Goal: Communication & Community: Connect with others

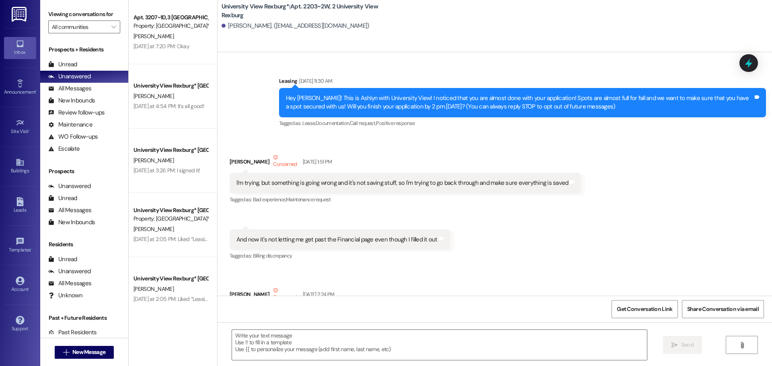
scroll to position [24782, 0]
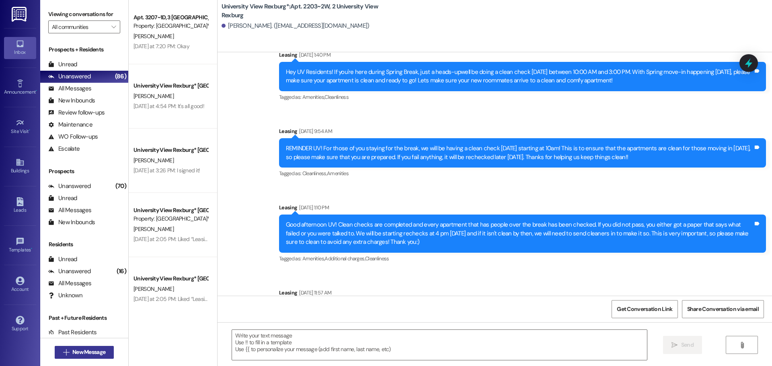
click at [95, 356] on span "New Message" at bounding box center [88, 352] width 33 height 8
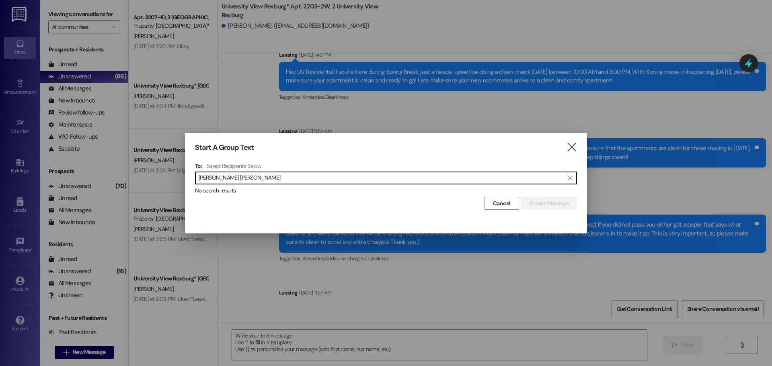
drag, startPoint x: 228, startPoint y: 178, endPoint x: 167, endPoint y: 171, distance: 61.6
click at [167, 171] on div "Start A Group Text  To: Select Recipients Below  tyler hill  No search resul…" at bounding box center [386, 183] width 772 height 366
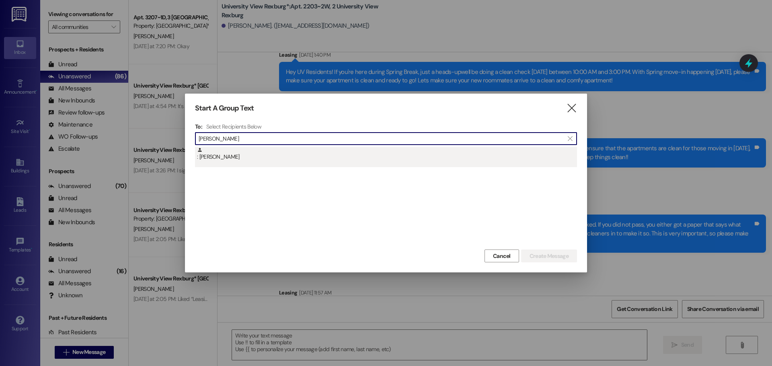
type input "[PERSON_NAME]"
click at [298, 163] on div ": [PERSON_NAME]" at bounding box center [386, 157] width 382 height 20
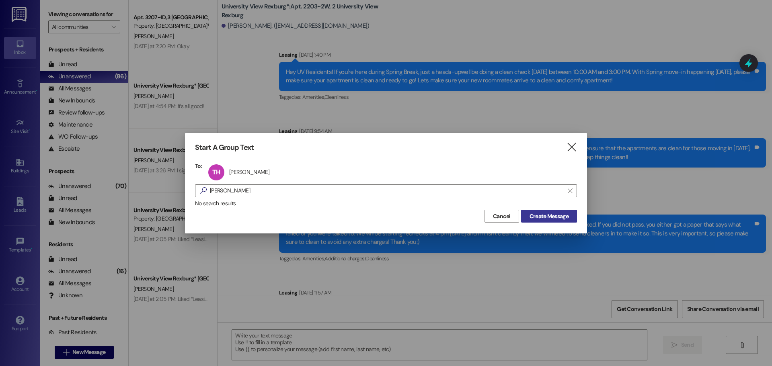
drag, startPoint x: 538, startPoint y: 221, endPoint x: 533, endPoint y: 218, distance: 5.8
click at [535, 220] on button "Create Message" at bounding box center [549, 216] width 56 height 13
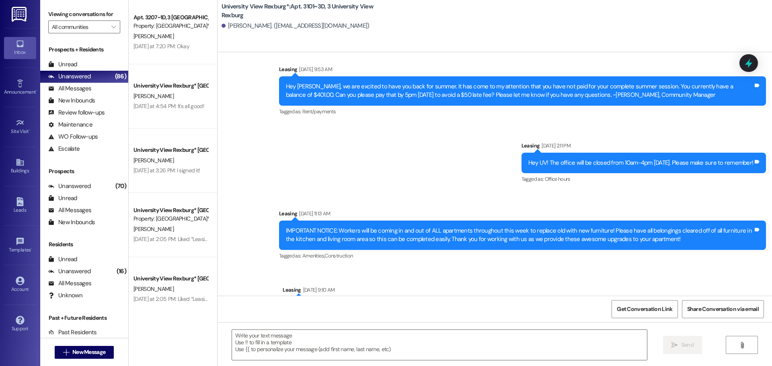
scroll to position [16249, 0]
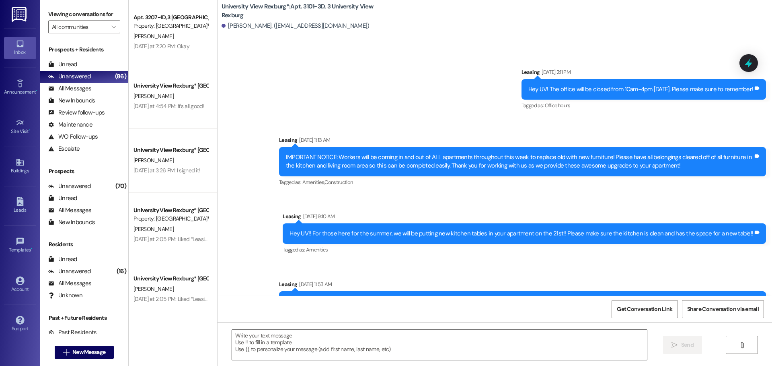
click at [353, 347] on textarea at bounding box center [439, 345] width 415 height 30
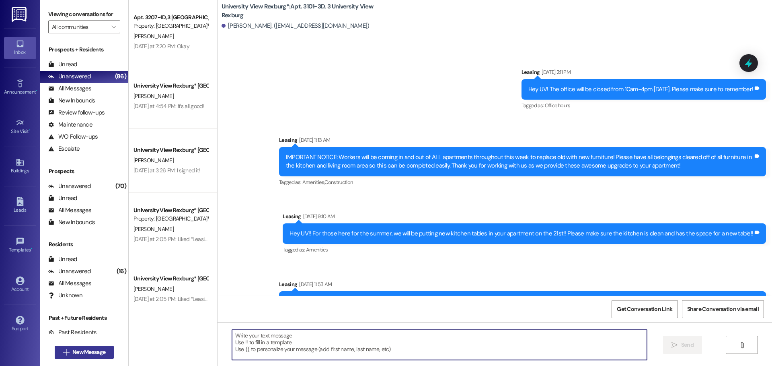
click at [81, 351] on span "New Message" at bounding box center [88, 352] width 33 height 8
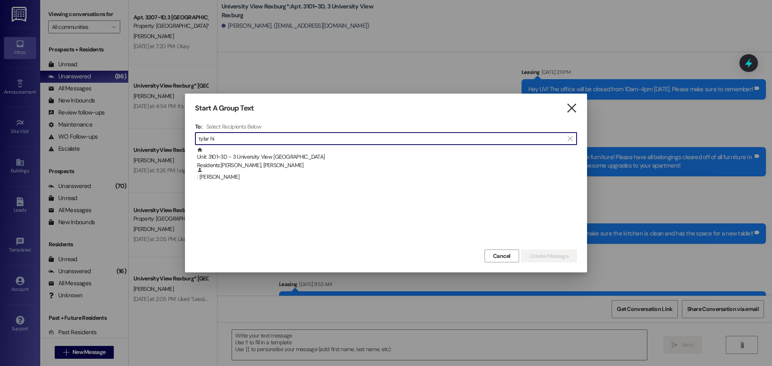
type input "tylar hi"
click at [573, 108] on icon "" at bounding box center [571, 108] width 11 height 8
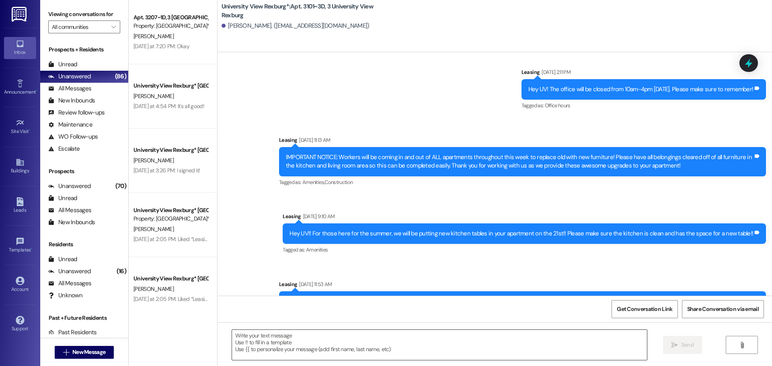
click at [440, 345] on textarea at bounding box center [439, 345] width 415 height 30
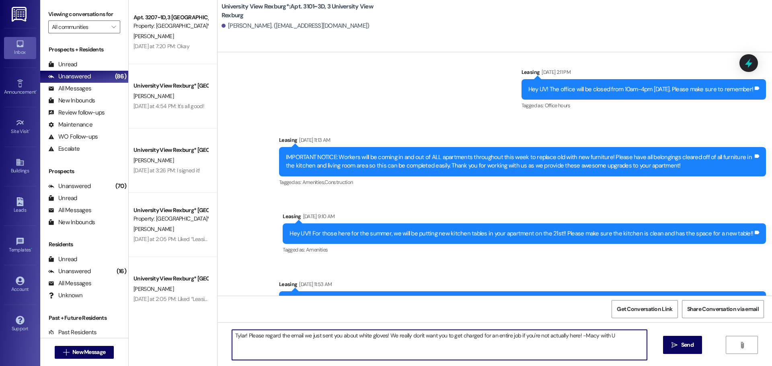
type textarea "Tylar! Please regard the email we just sent you about white gloves! We really d…"
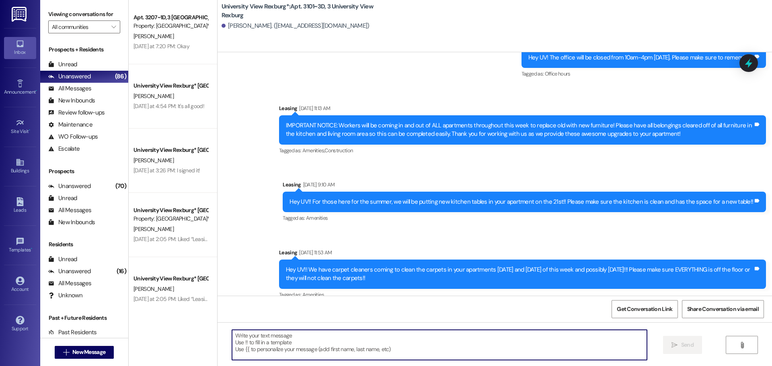
scroll to position [16305, 0]
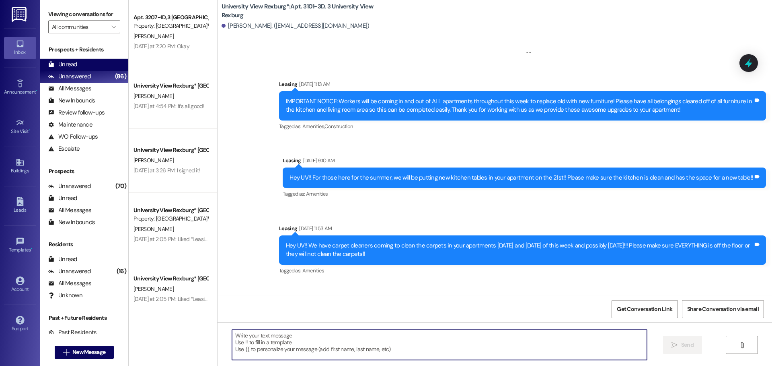
click at [90, 68] on div "Unread (0)" at bounding box center [84, 65] width 88 height 12
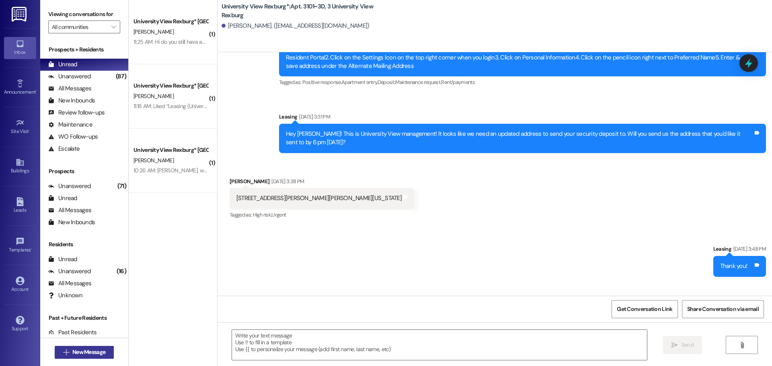
scroll to position [9984, 0]
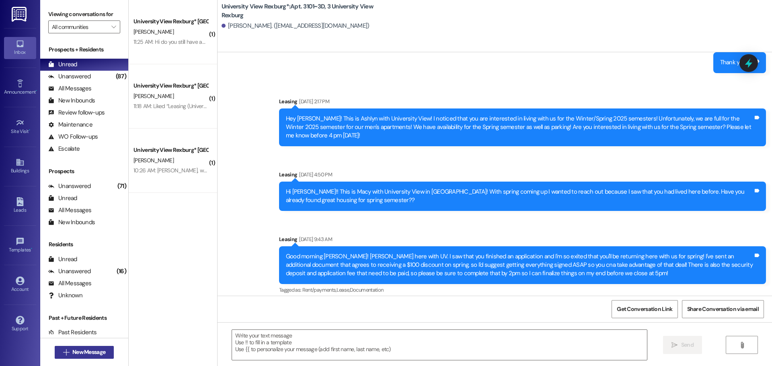
click at [69, 347] on button " New Message" at bounding box center [85, 352] width 60 height 13
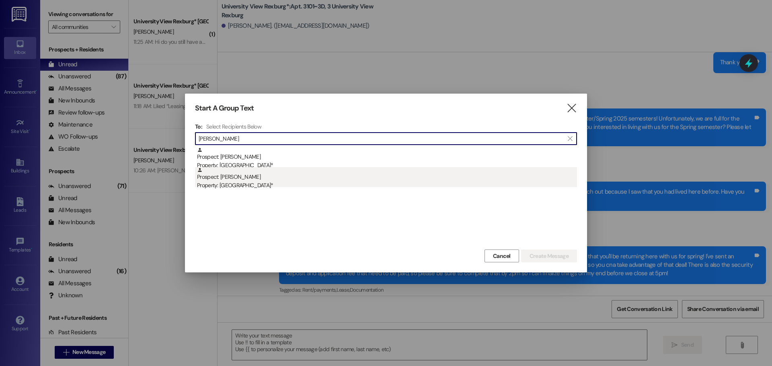
type input "[PERSON_NAME]"
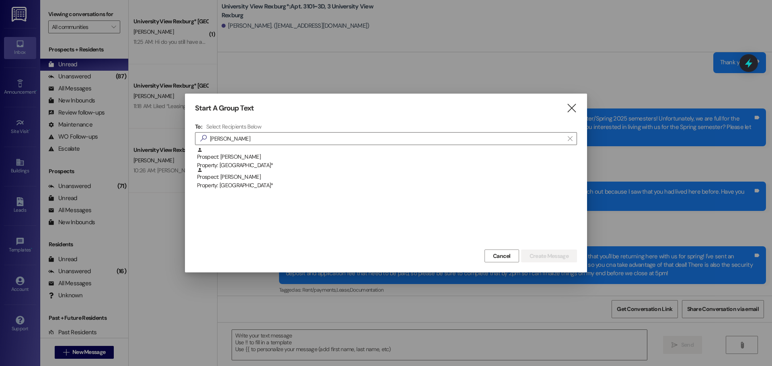
drag, startPoint x: 262, startPoint y: 177, endPoint x: 300, endPoint y: 187, distance: 38.9
click at [300, 188] on div "Prospect: [PERSON_NAME] Property: University View Rexburg*" at bounding box center [387, 178] width 380 height 23
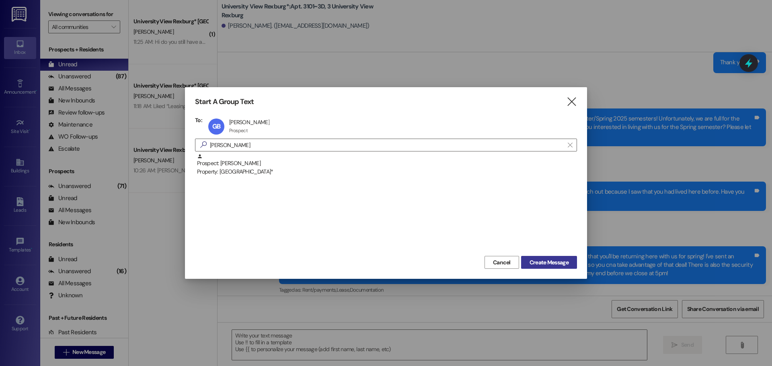
click at [535, 261] on span "Create Message" at bounding box center [549, 263] width 39 height 8
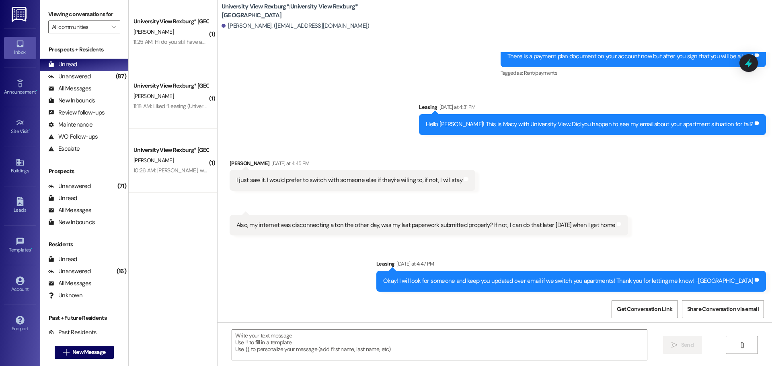
scroll to position [674, 0]
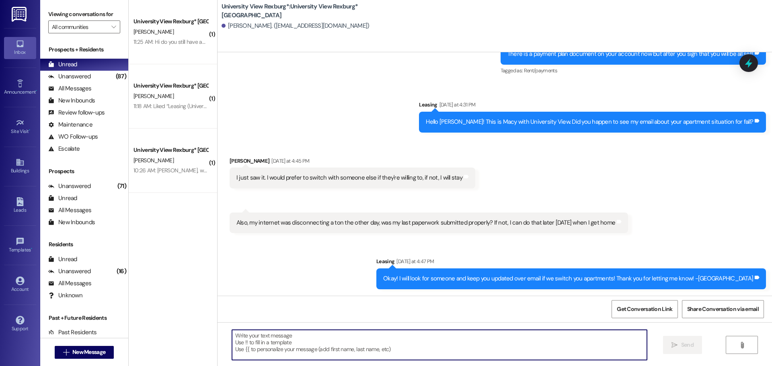
click at [353, 343] on textarea at bounding box center [439, 345] width 415 height 30
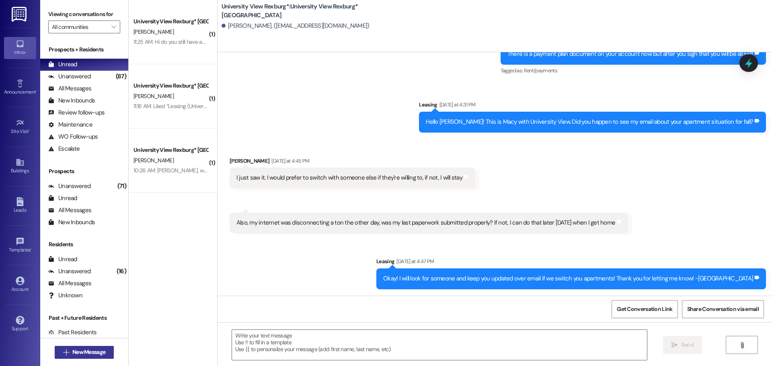
click at [83, 353] on span "New Message" at bounding box center [88, 352] width 33 height 8
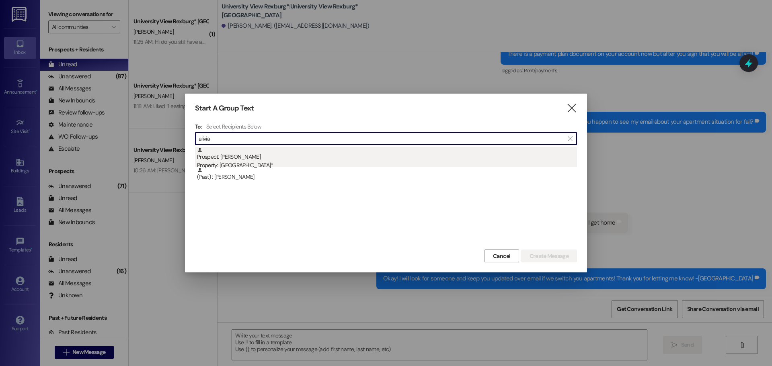
click at [310, 156] on div "Prospect: [PERSON_NAME] Property: [GEOGRAPHIC_DATA]*" at bounding box center [387, 158] width 380 height 23
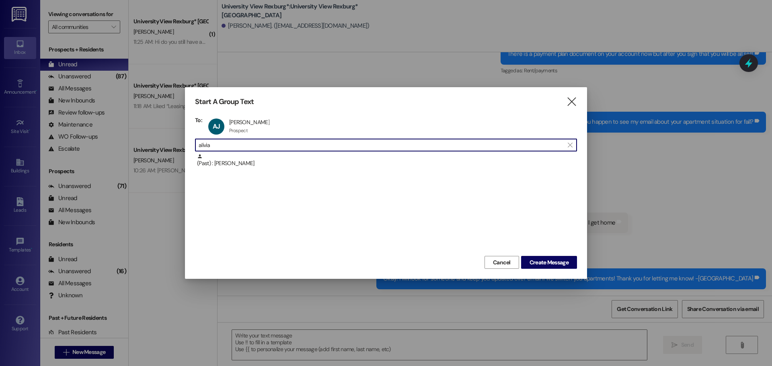
click at [308, 146] on input "alivia" at bounding box center [381, 145] width 365 height 11
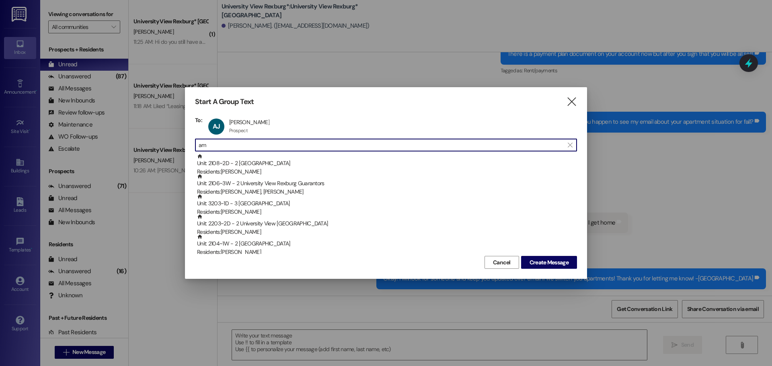
type input "a"
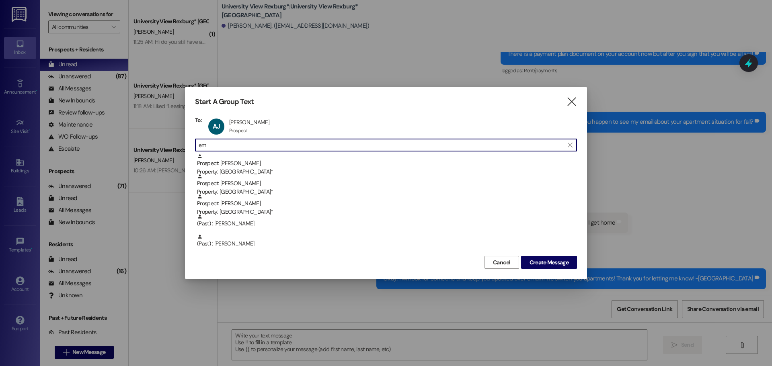
type input "e"
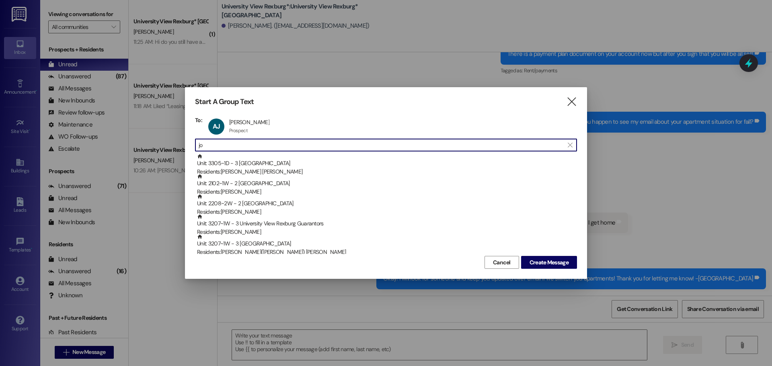
type input "j"
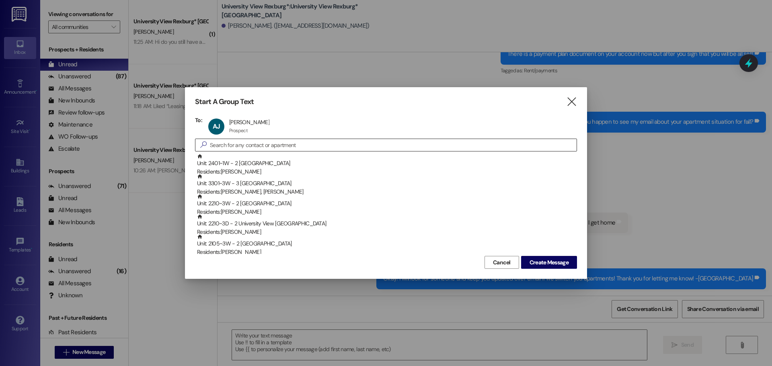
click at [242, 150] on input at bounding box center [393, 145] width 367 height 11
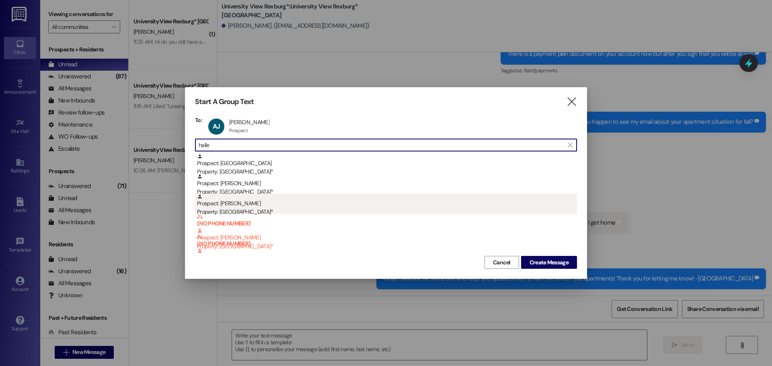
type input "halle"
click at [269, 201] on div "Prospect: [PERSON_NAME] Property: [GEOGRAPHIC_DATA]*" at bounding box center [387, 205] width 380 height 23
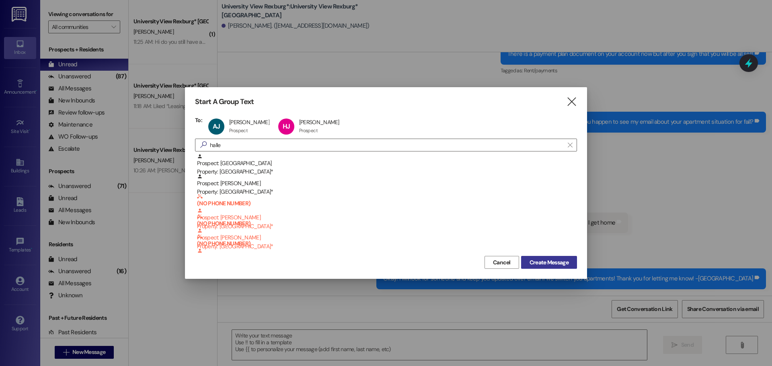
click at [555, 266] on span "Create Message" at bounding box center [549, 263] width 39 height 8
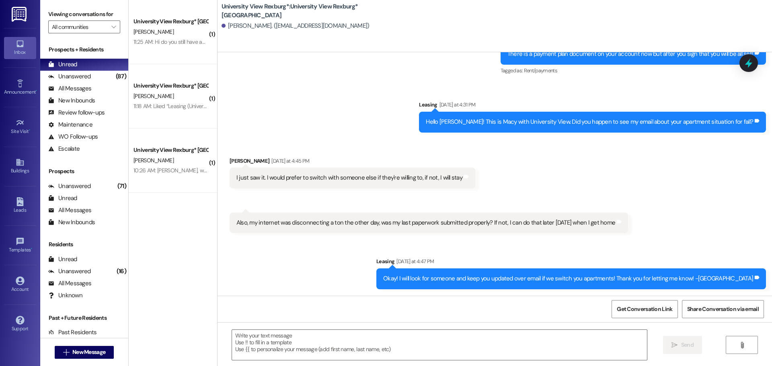
scroll to position [0, 0]
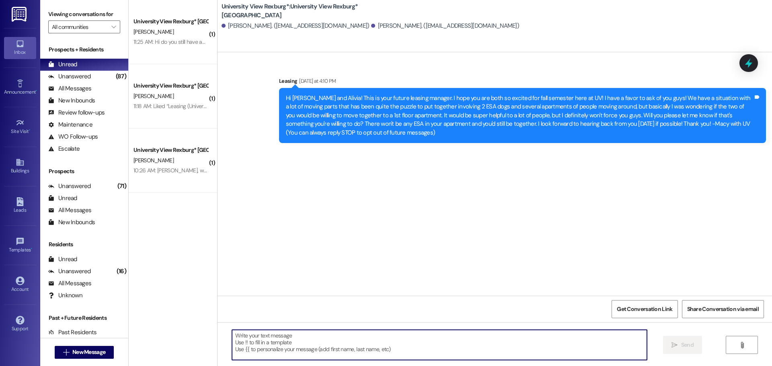
click at [374, 340] on textarea at bounding box center [439, 345] width 415 height 30
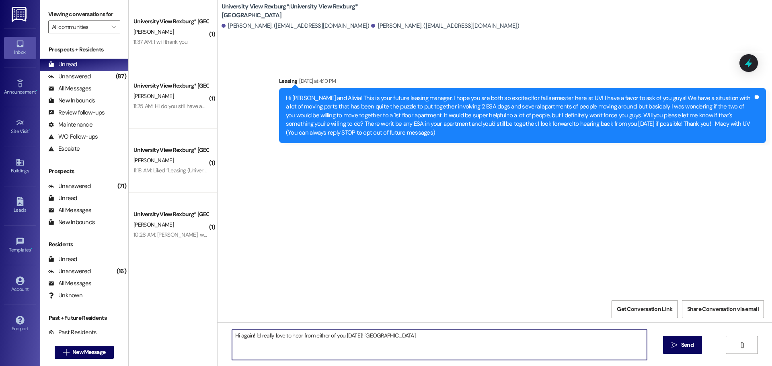
click at [414, 337] on textarea "Hi again! I'd really love to hear from either of you [DATE]! [GEOGRAPHIC_DATA]" at bounding box center [439, 345] width 415 height 30
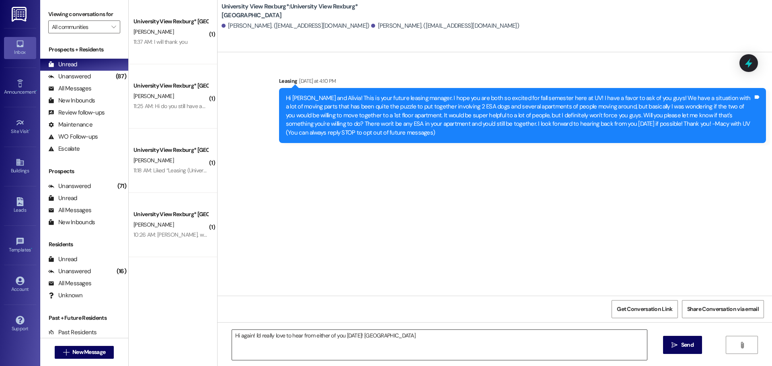
click at [417, 340] on textarea "Hi again! I'd really love to hear from either of you [DATE]! [GEOGRAPHIC_DATA]" at bounding box center [439, 345] width 415 height 30
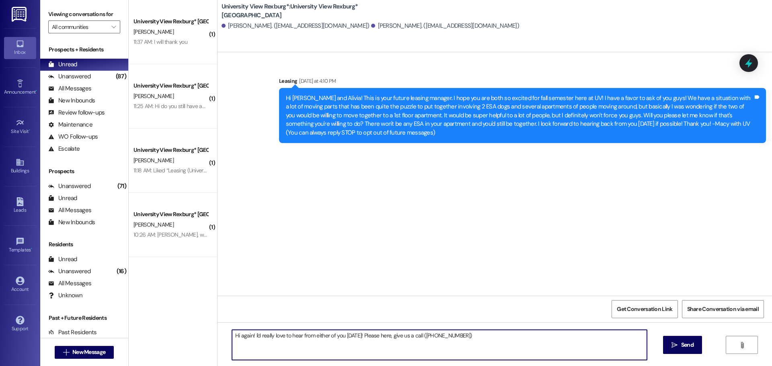
click at [372, 337] on textarea "Hi again! I'd really love to hear from either of you [DATE]! Please here, give …" at bounding box center [439, 345] width 415 height 30
click at [496, 339] on textarea "Hi again! I'd really love to hear from either of you [DATE]! Please reply here,…" at bounding box center [439, 345] width 415 height 30
type textarea "Hi again! I'd really love to hear from either of you [DATE]! Please reply here,…"
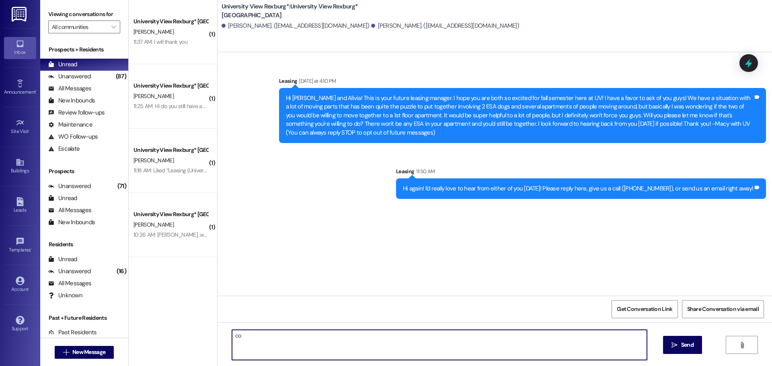
type textarea "c"
